Goal: Task Accomplishment & Management: Use online tool/utility

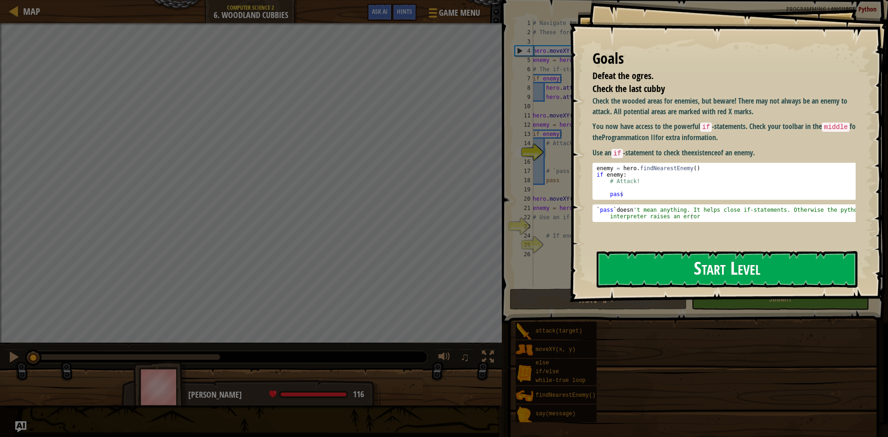
click at [692, 278] on button "Start Level" at bounding box center [727, 269] width 261 height 37
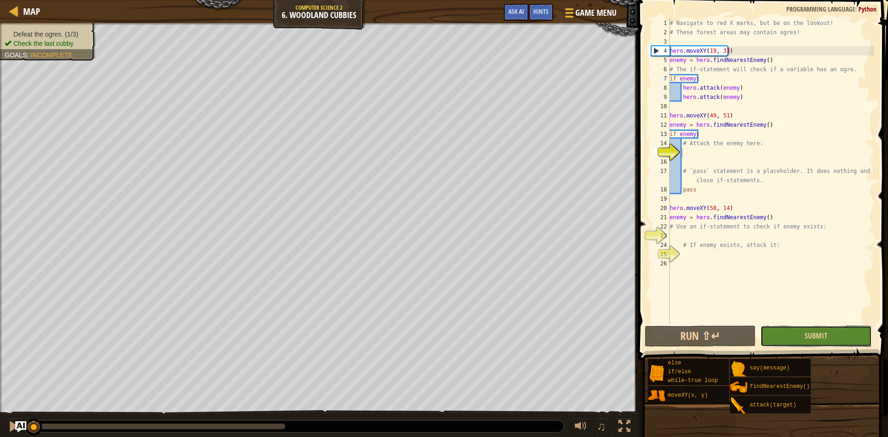
click at [811, 328] on button "Submit" at bounding box center [815, 336] width 111 height 21
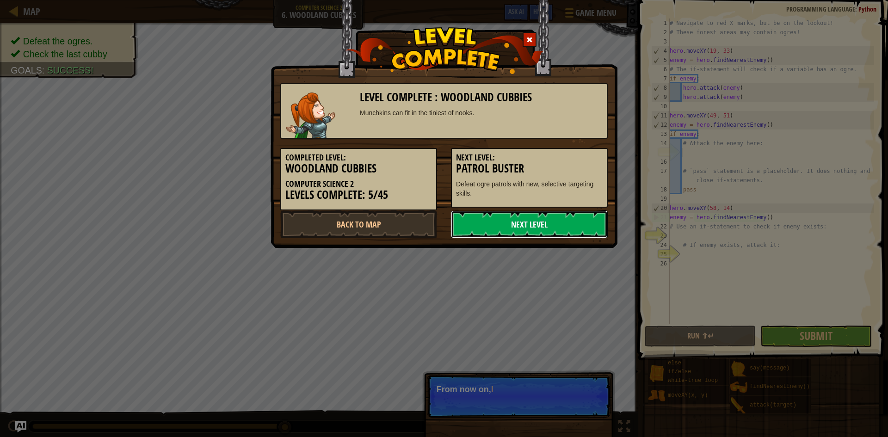
click at [568, 224] on link "Next Level" at bounding box center [529, 224] width 157 height 28
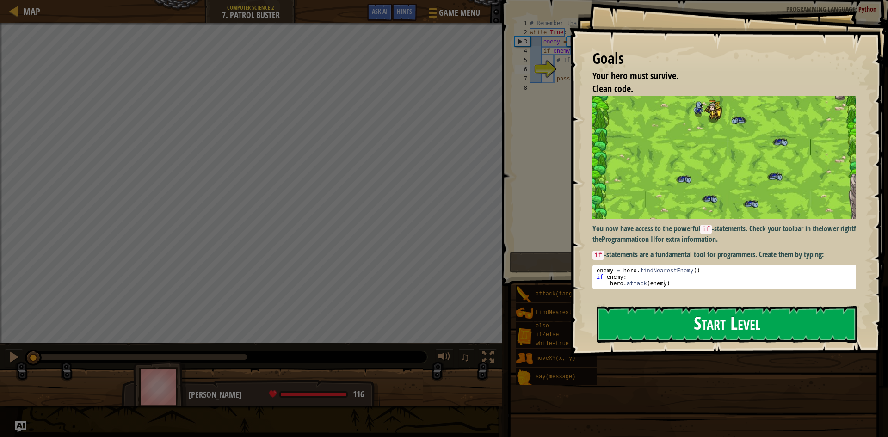
click at [766, 318] on button "Start Level" at bounding box center [727, 324] width 261 height 37
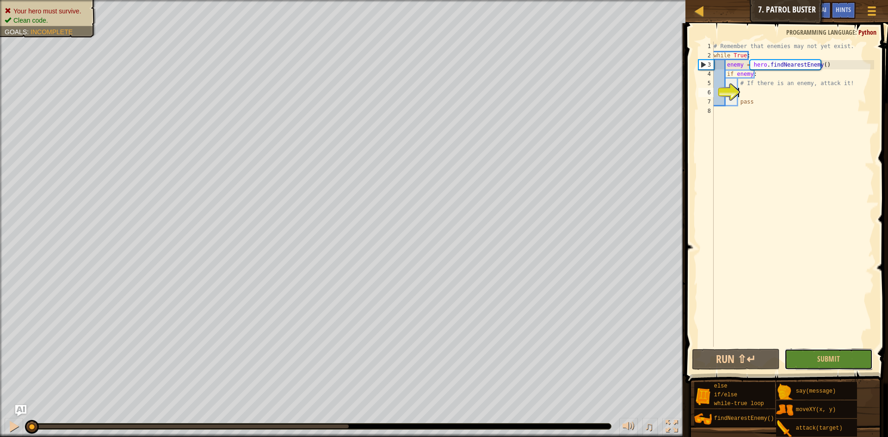
click at [836, 359] on span "Submit" at bounding box center [828, 359] width 23 height 10
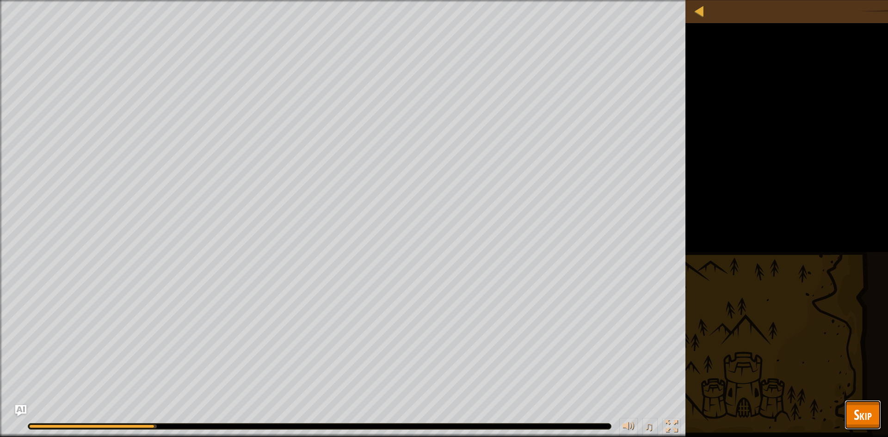
click at [848, 400] on button "Skip" at bounding box center [863, 415] width 37 height 30
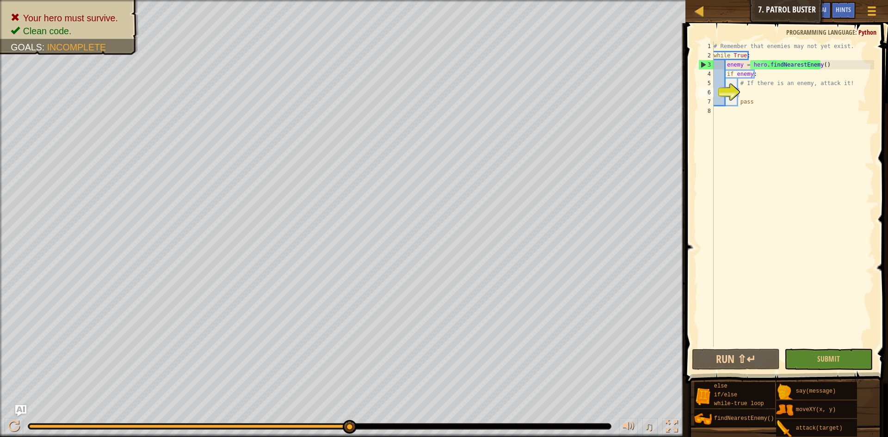
type textarea "# If there is an enemy, attack it!"
click at [787, 80] on div "# Remember that enemies may not yet exist. while True : enemy = hero . findNear…" at bounding box center [793, 204] width 162 height 324
click at [802, 91] on div "# Remember that enemies may not yet exist. while True : enemy = hero . findNear…" at bounding box center [793, 204] width 162 height 324
click at [770, 77] on div "# Remember that enemies may not yet exist. while True : enemy = hero . findNear…" at bounding box center [793, 204] width 162 height 324
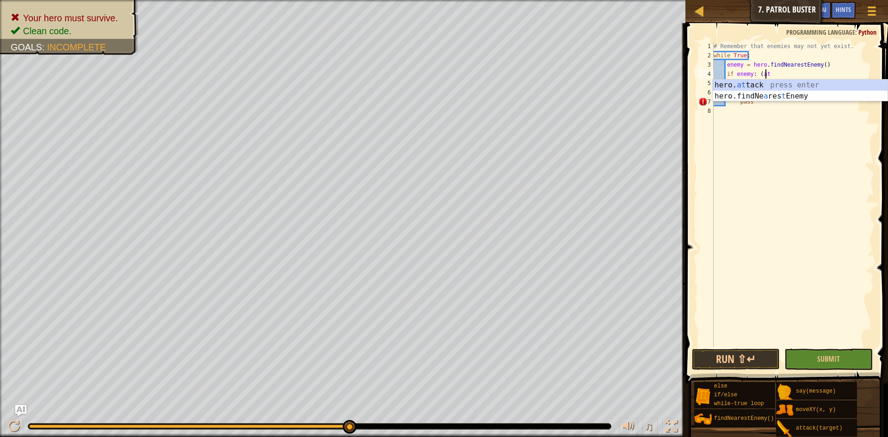
scroll to position [4, 4]
click at [791, 85] on div "hero. at t a ck press enter" at bounding box center [800, 96] width 175 height 33
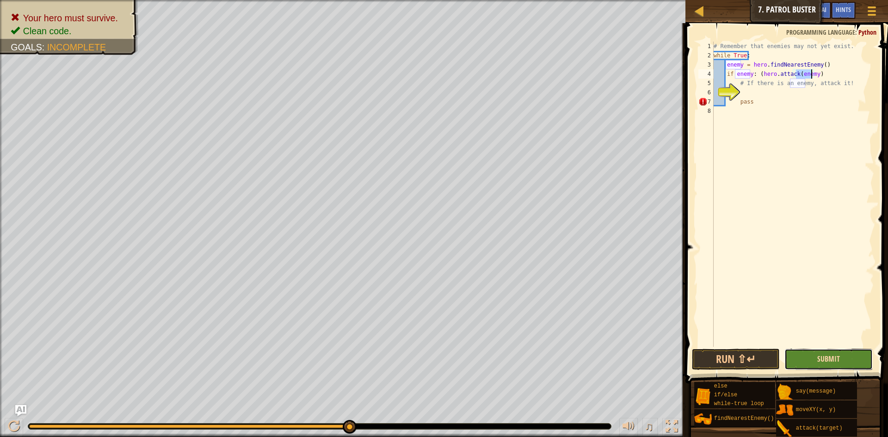
click at [819, 356] on span "Submit" at bounding box center [828, 359] width 23 height 10
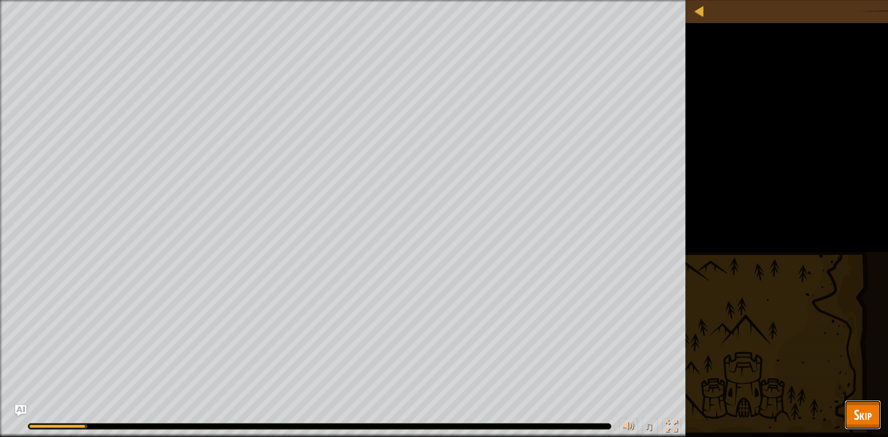
click at [864, 413] on span "Skip" at bounding box center [863, 414] width 18 height 19
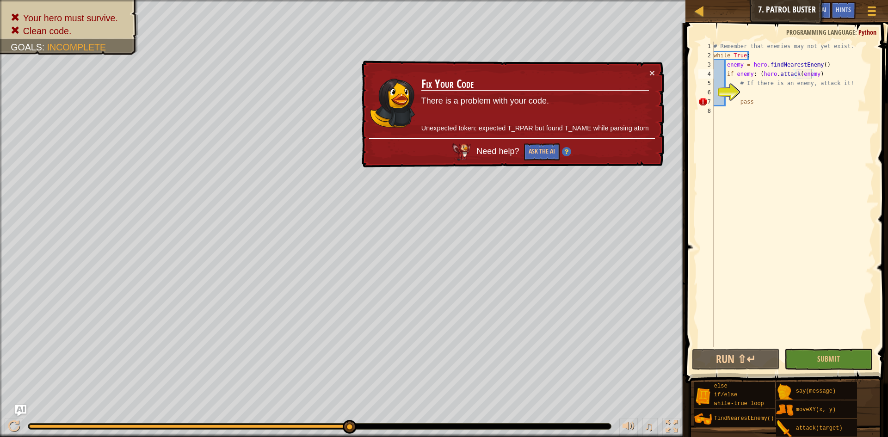
scroll to position [4, 3]
click at [768, 104] on div "# Remember that enemies may not yet exist. while True : enemy = hero . findNear…" at bounding box center [793, 204] width 162 height 324
drag, startPoint x: 793, startPoint y: 91, endPoint x: 754, endPoint y: 101, distance: 40.2
click at [754, 101] on div "# Remember that enemies may not yet exist. while True : enemy = hero . findNear…" at bounding box center [793, 204] width 162 height 324
type textarea "pass"
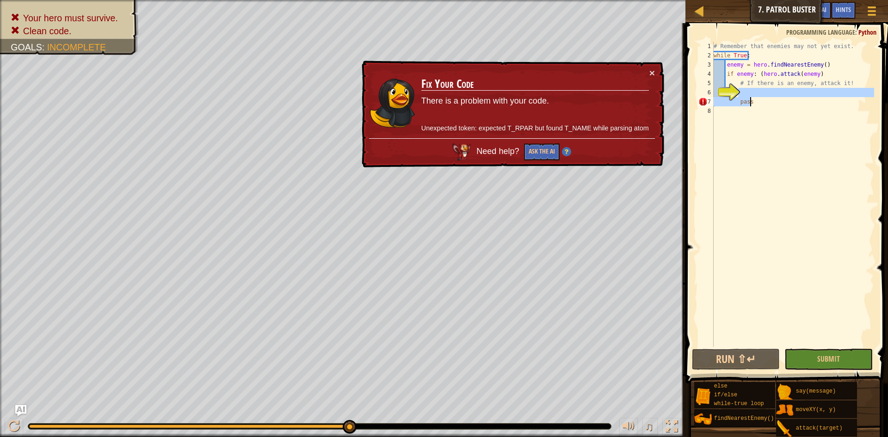
scroll to position [4, 1]
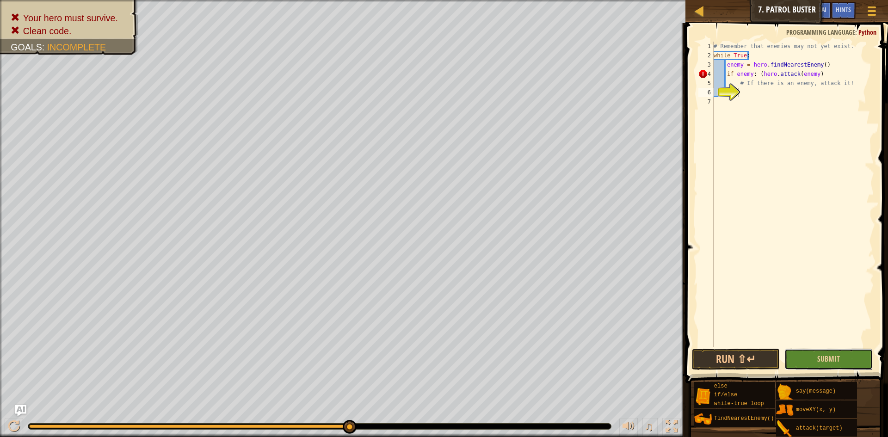
click at [852, 356] on button "Submit" at bounding box center [828, 359] width 88 height 21
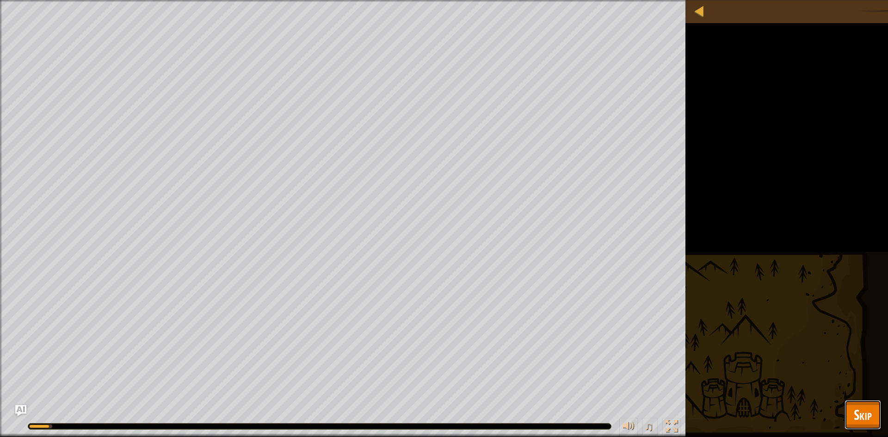
click at [852, 405] on button "Skip" at bounding box center [863, 415] width 37 height 30
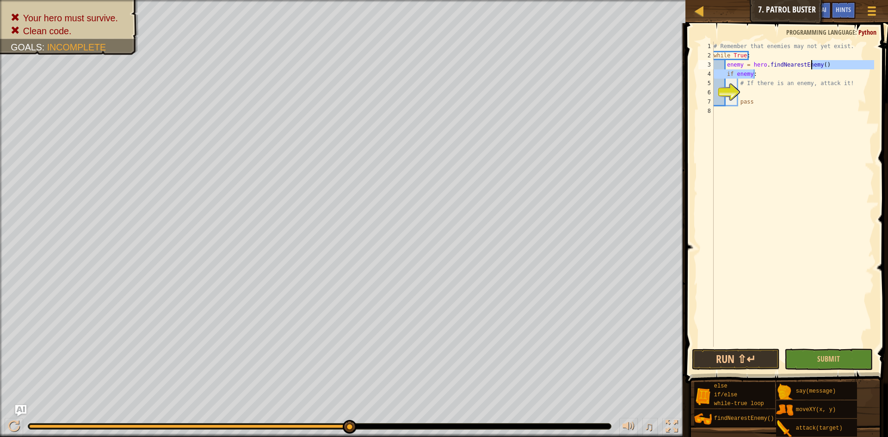
drag, startPoint x: 812, startPoint y: 69, endPoint x: 813, endPoint y: 63, distance: 5.7
click at [813, 63] on div "# Remember that enemies may not yet exist. while True : enemy = hero . findNear…" at bounding box center [793, 204] width 162 height 324
type textarea "enemy = hero.findNearestEnemy() if enemy:"
click at [817, 96] on div "# Remember that enemies may not yet exist. while True : enemy = hero . findNear…" at bounding box center [793, 204] width 162 height 324
click at [797, 95] on div "# Remember that enemies may not yet exist. while True : enemy = hero . findNear…" at bounding box center [793, 204] width 162 height 324
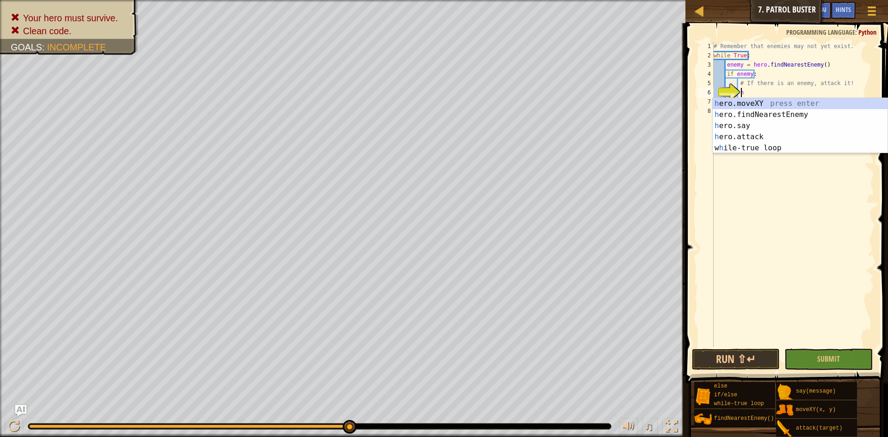
scroll to position [4, 2]
click at [783, 133] on div "h ero.moveXY press enter h ero.findNearestEnemy press enter h ero.say press ent…" at bounding box center [800, 137] width 175 height 78
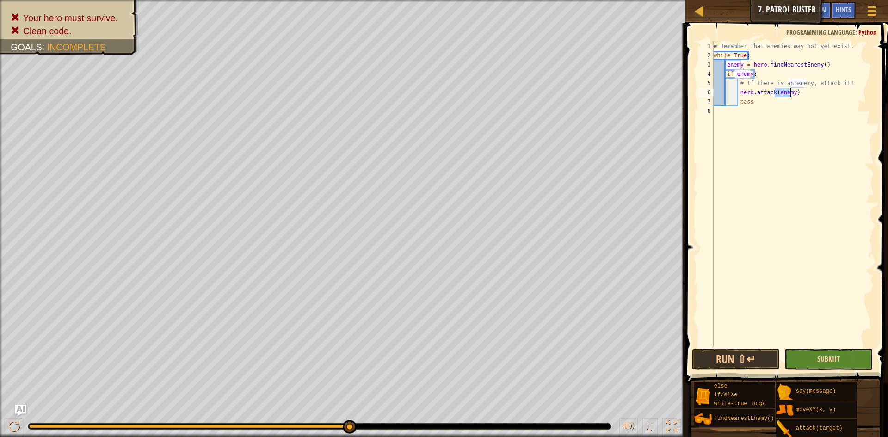
type textarea "hero.attack(enemy)"
click at [838, 357] on span "Submit" at bounding box center [828, 359] width 23 height 10
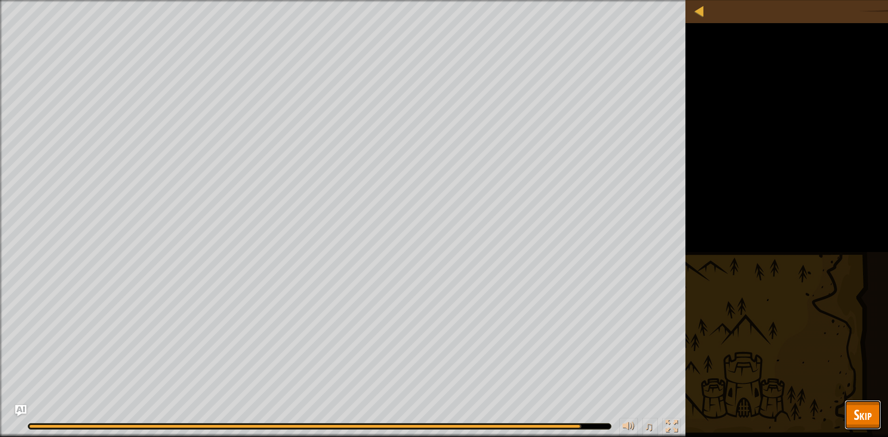
click at [864, 414] on span "Skip" at bounding box center [863, 414] width 18 height 19
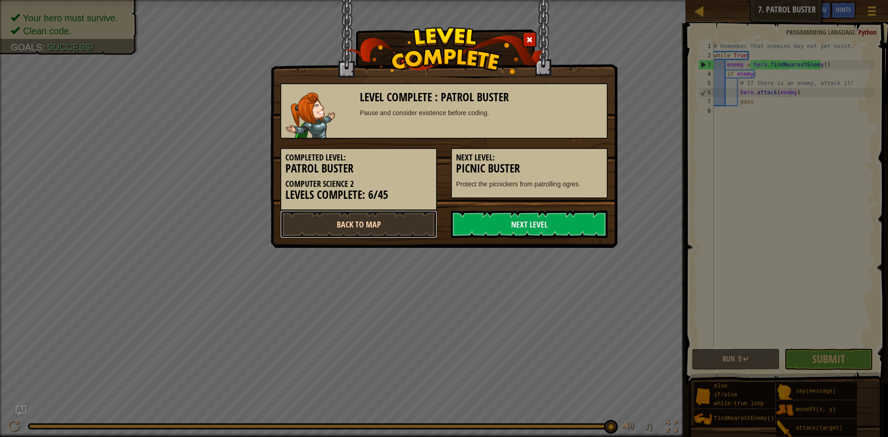
click at [395, 230] on link "Back to Map" at bounding box center [358, 224] width 157 height 28
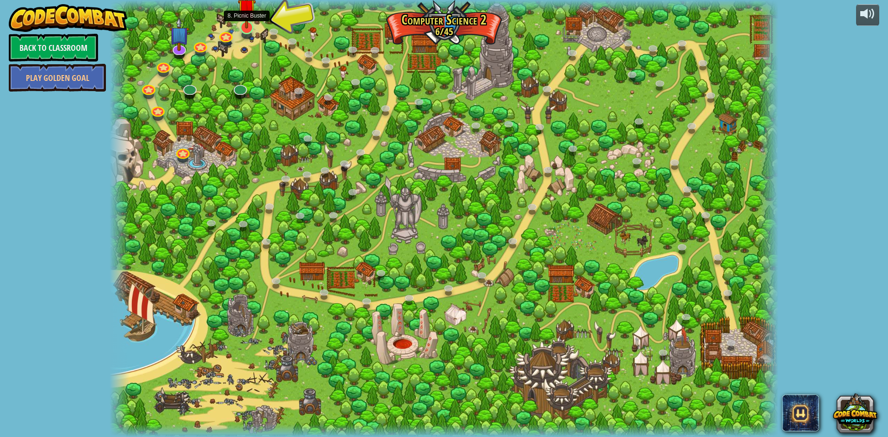
click at [244, 27] on img at bounding box center [247, 7] width 18 height 41
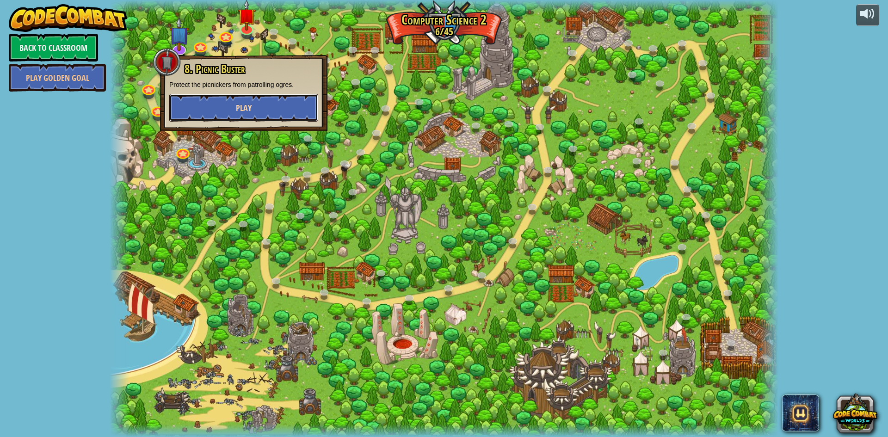
click at [286, 111] on button "Play" at bounding box center [243, 108] width 149 height 28
